Goal: Navigation & Orientation: Find specific page/section

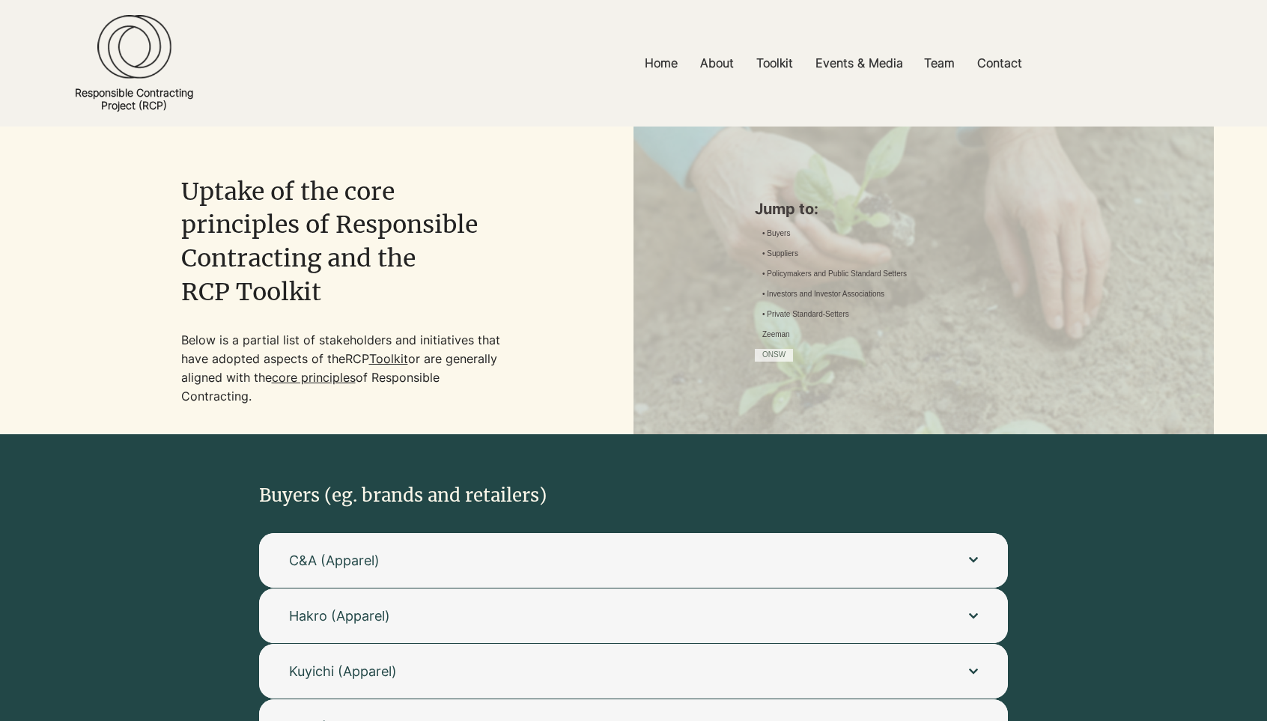
click at [786, 361] on link "ONSW" at bounding box center [774, 355] width 23 height 11
click at [790, 341] on link "Zeeman" at bounding box center [777, 335] width 28 height 11
click at [821, 321] on link "• Private Standard-Setters" at bounding box center [806, 314] width 87 height 11
click at [790, 341] on link "Zeeman" at bounding box center [777, 335] width 28 height 11
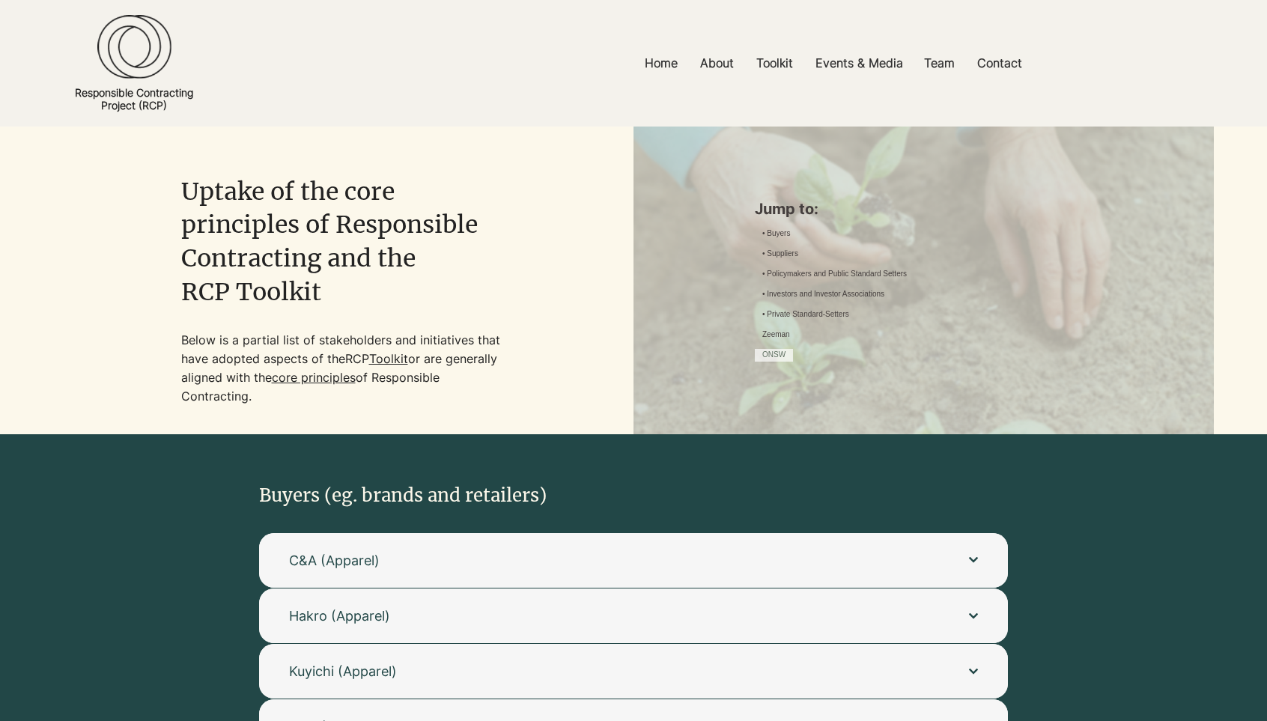
click at [786, 361] on link "ONSW" at bounding box center [774, 355] width 23 height 11
